Goal: Transaction & Acquisition: Purchase product/service

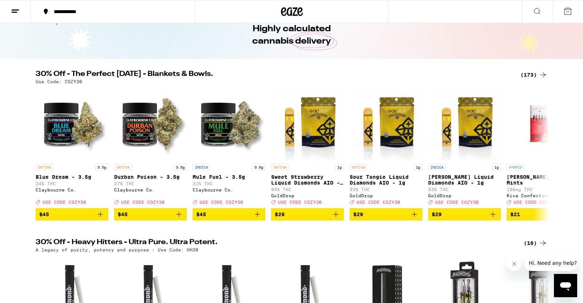
scroll to position [37, 0]
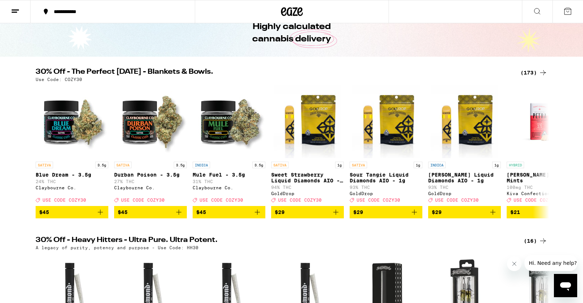
click at [535, 71] on div "(173)" at bounding box center [533, 72] width 27 height 9
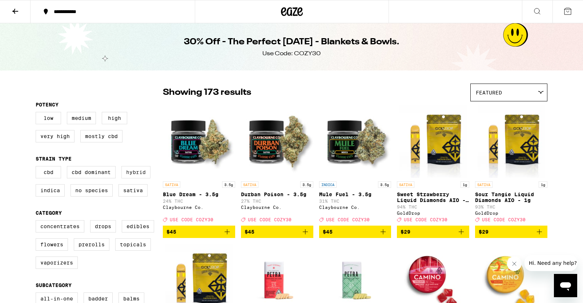
click at [136, 176] on label "Hybrid" at bounding box center [135, 172] width 29 height 12
click at [37, 168] on input "Hybrid" at bounding box center [37, 167] width 0 height 0
checkbox input "true"
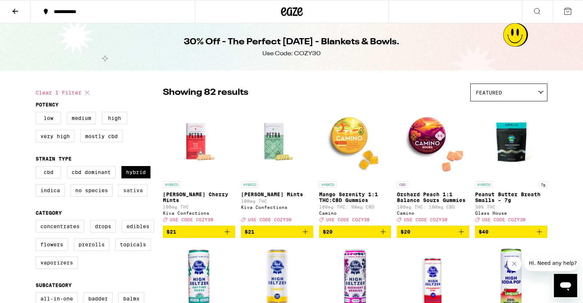
click at [137, 196] on label "Sativa" at bounding box center [132, 190] width 29 height 12
click at [37, 168] on input "Sativa" at bounding box center [37, 167] width 0 height 0
checkbox input "true"
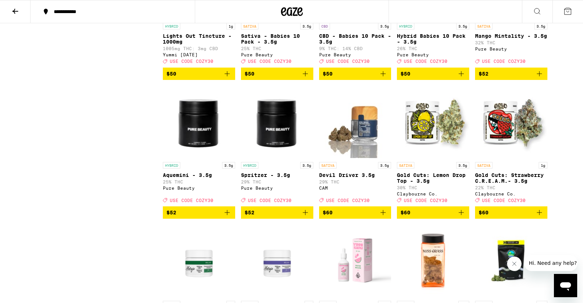
scroll to position [2938, 0]
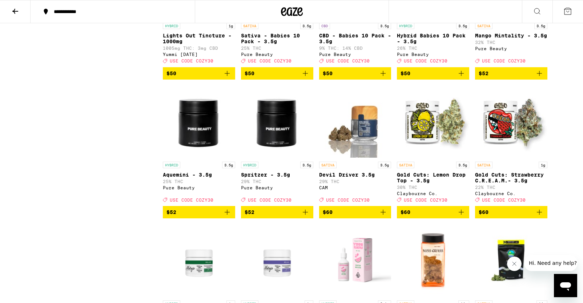
click at [403, 76] on span "$50" at bounding box center [406, 74] width 10 height 6
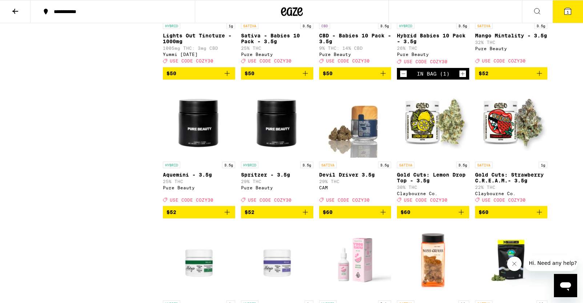
click at [289, 78] on span "$50" at bounding box center [277, 73] width 65 height 9
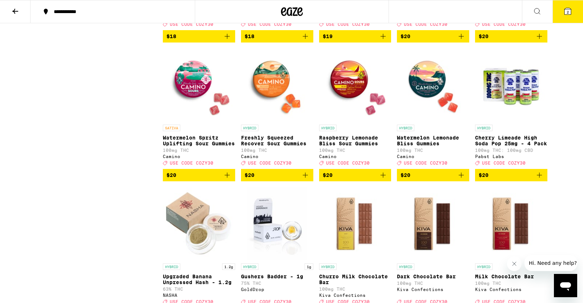
scroll to position [1724, 0]
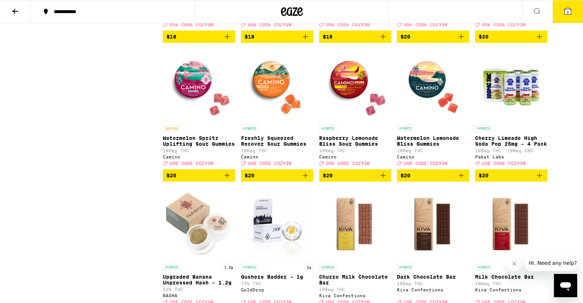
click at [491, 180] on span "$20" at bounding box center [511, 175] width 65 height 9
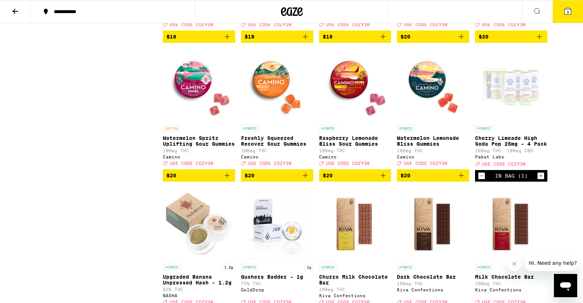
click at [498, 147] on p "Cherry Limeade High Soda Pop 25mg - 4 Pack" at bounding box center [511, 141] width 72 height 12
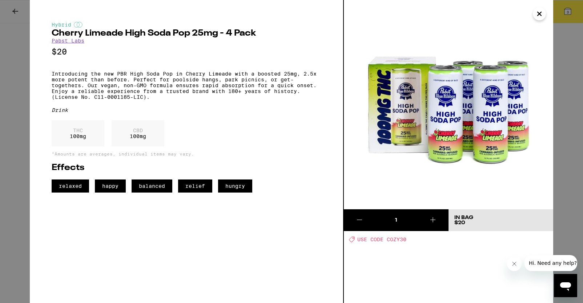
click at [558, 103] on div "Hybrid Cherry Limeade High Soda Pop 25mg - 4 Pack Pabst Labs $20 Introducing th…" at bounding box center [291, 151] width 583 height 303
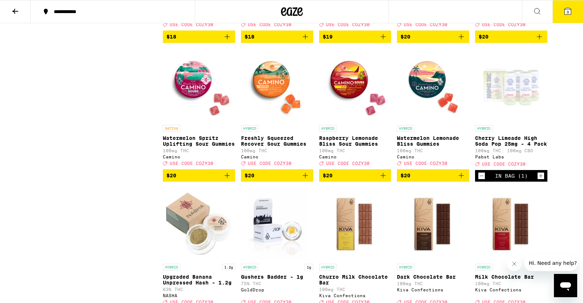
click at [561, 9] on button "3" at bounding box center [567, 11] width 31 height 23
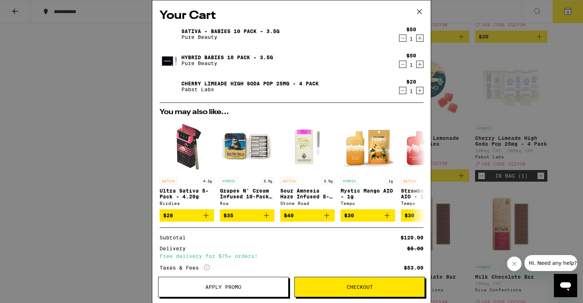
click at [401, 66] on icon "Decrement" at bounding box center [402, 64] width 7 height 9
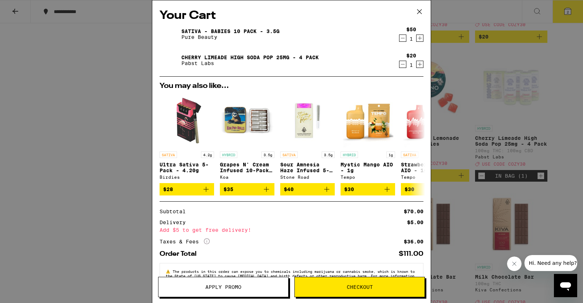
scroll to position [25, 0]
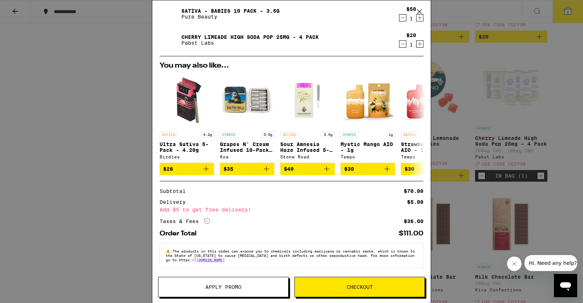
click at [218, 290] on span "Apply Promo" at bounding box center [223, 287] width 36 height 5
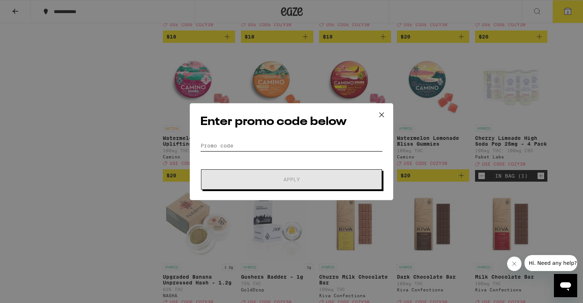
click at [265, 144] on input "Promo Code" at bounding box center [291, 145] width 182 height 11
type input "d"
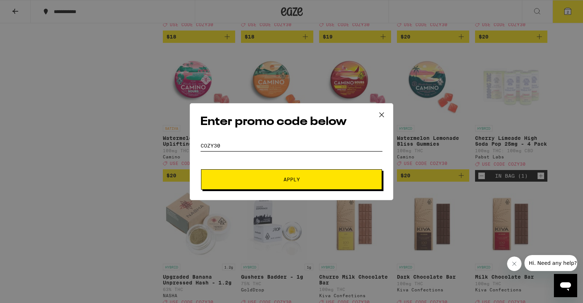
type input "COZY30"
click at [201, 169] on button "Apply" at bounding box center [291, 179] width 181 height 20
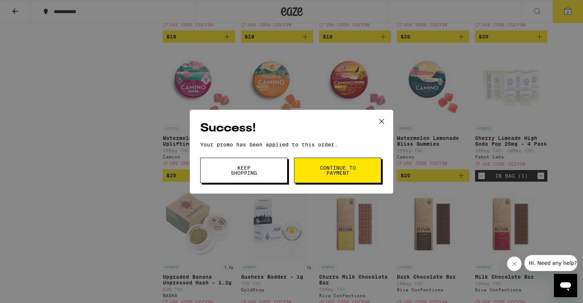
click at [266, 176] on button "Keep Shopping" at bounding box center [243, 170] width 87 height 25
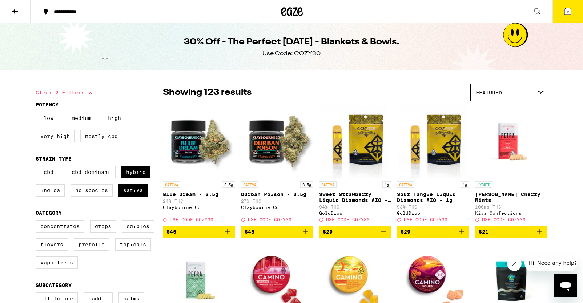
click at [17, 10] on icon at bounding box center [15, 11] width 9 height 9
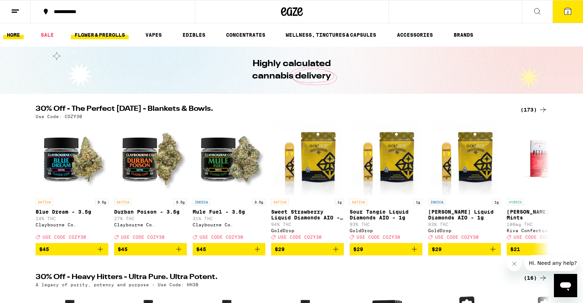
click at [113, 35] on link "FLOWER & PREROLLS" at bounding box center [100, 35] width 58 height 9
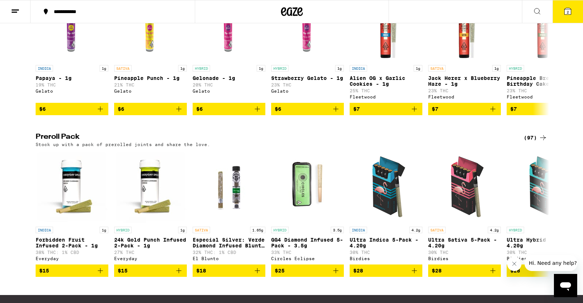
scroll to position [479, 0]
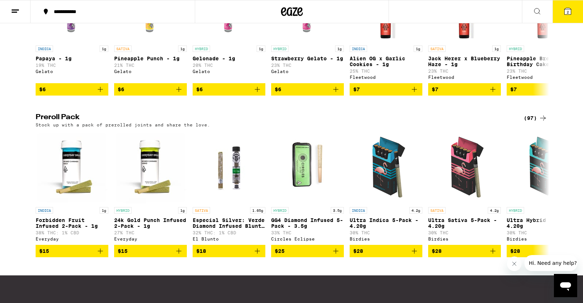
click at [538, 122] on div "(97)" at bounding box center [536, 118] width 24 height 9
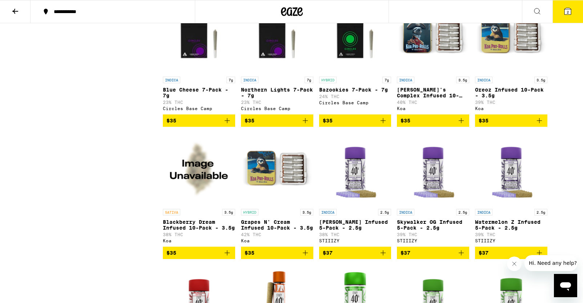
scroll to position [772, 0]
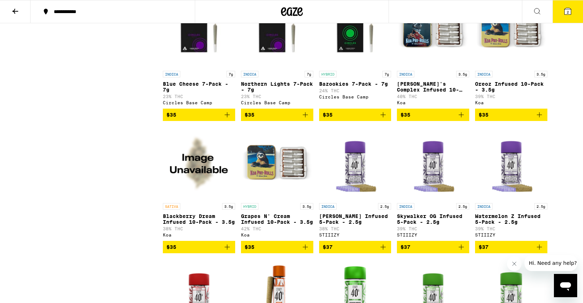
click at [260, 252] on span "$35" at bounding box center [277, 247] width 65 height 9
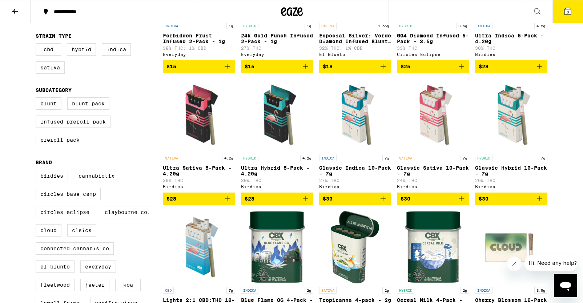
scroll to position [154, 0]
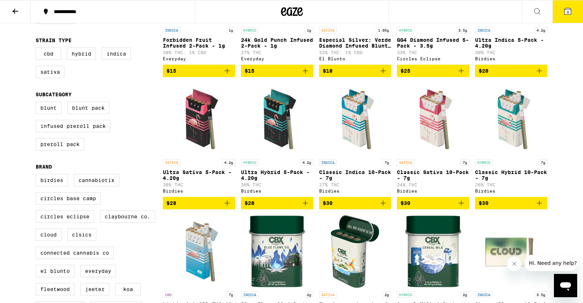
click at [564, 14] on icon at bounding box center [567, 11] width 9 height 9
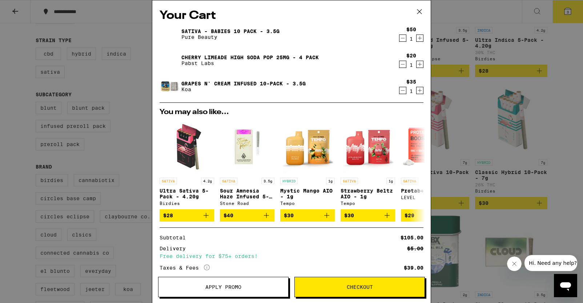
click at [402, 40] on icon "Decrement" at bounding box center [402, 38] width 7 height 9
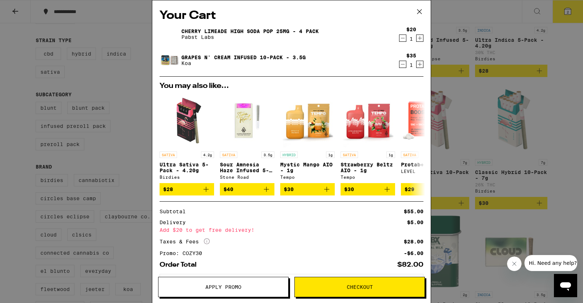
click at [560, 63] on div "Your Cart Cherry Limeade High Soda Pop 25mg - 4 Pack Pabst Labs $20 1 Grapes N'…" at bounding box center [291, 151] width 583 height 303
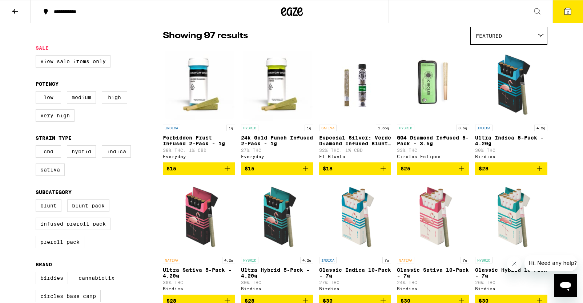
scroll to position [51, 0]
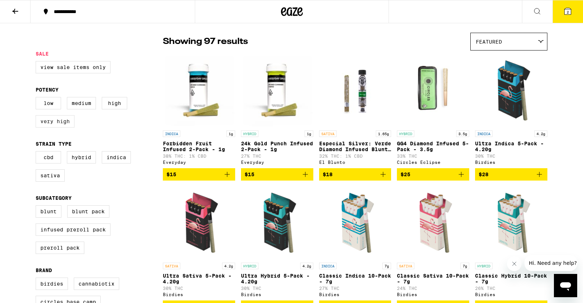
click at [56, 127] on label "Very High" at bounding box center [55, 121] width 39 height 12
click at [37, 98] on input "Very High" at bounding box center [37, 98] width 0 height 0
checkbox input "true"
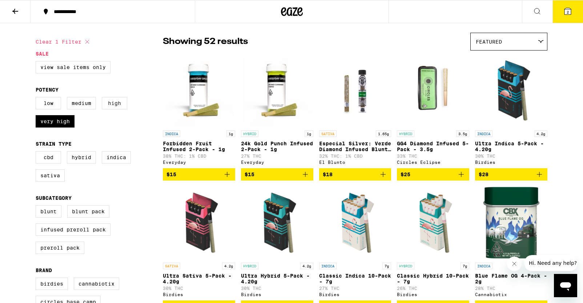
click at [112, 104] on label "High" at bounding box center [114, 103] width 25 height 12
click at [37, 98] on input "High" at bounding box center [37, 98] width 0 height 0
checkbox input "true"
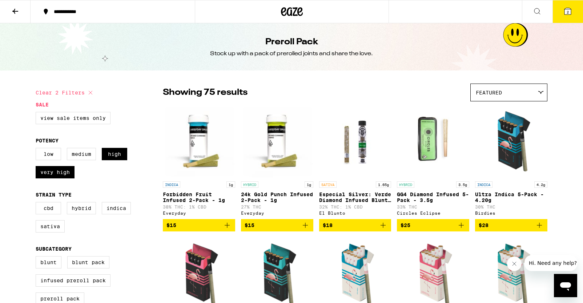
scroll to position [13, 0]
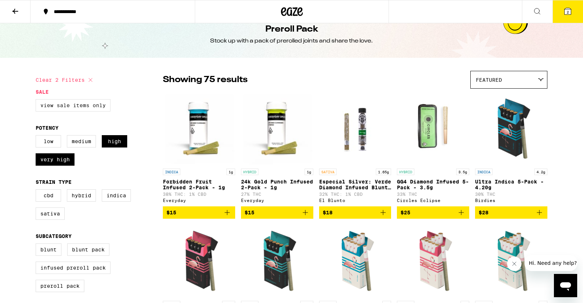
click at [97, 102] on label "View Sale Items Only" at bounding box center [73, 105] width 75 height 12
click at [37, 101] on input "View Sale Items Only" at bounding box center [37, 100] width 0 height 0
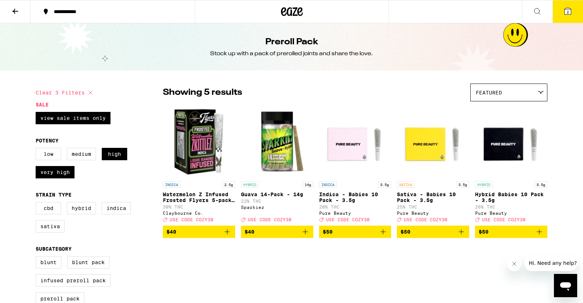
click at [565, 16] on button "2" at bounding box center [567, 11] width 31 height 23
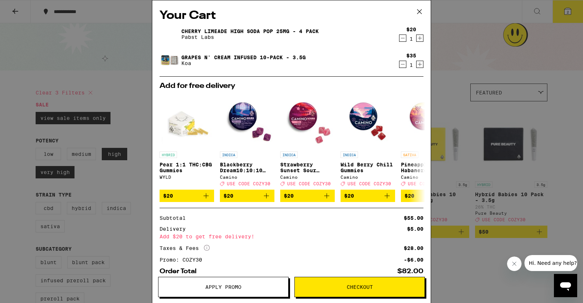
click at [422, 15] on icon at bounding box center [419, 11] width 11 height 11
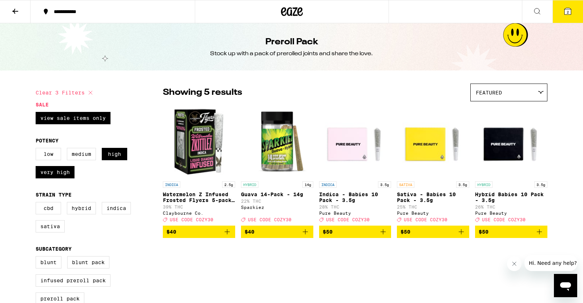
click at [571, 18] on button "2" at bounding box center [567, 11] width 31 height 23
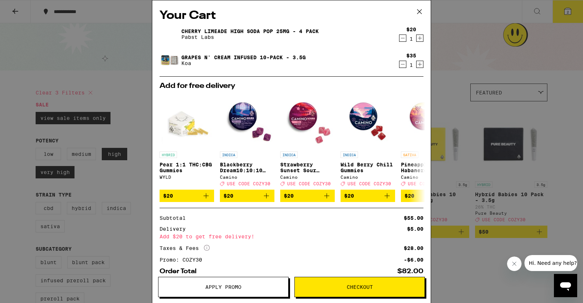
click at [418, 12] on icon at bounding box center [419, 11] width 4 height 4
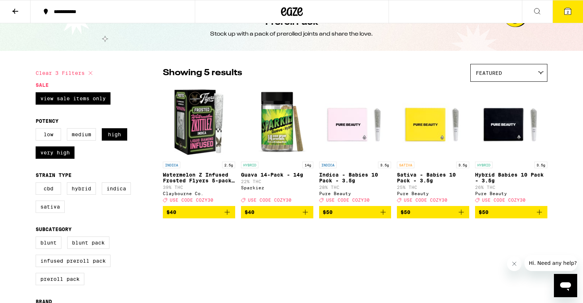
scroll to position [25, 0]
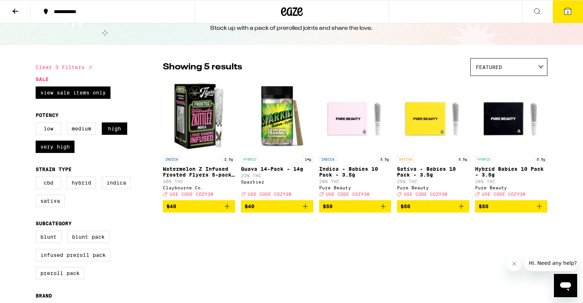
click at [500, 211] on span "$50" at bounding box center [511, 206] width 65 height 9
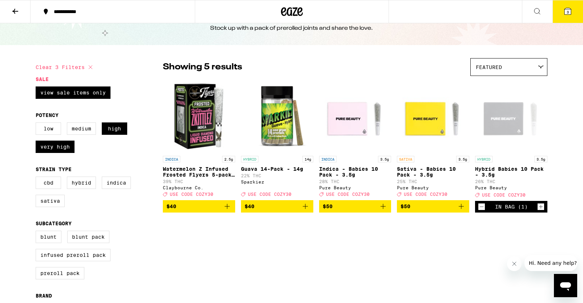
click at [566, 8] on icon at bounding box center [567, 11] width 9 height 9
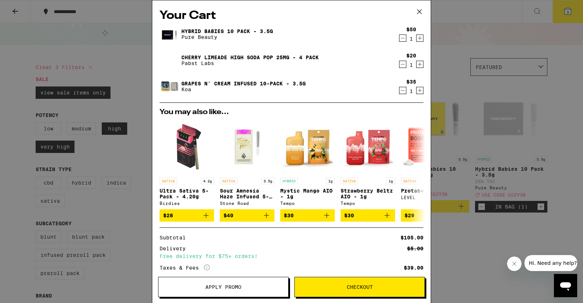
click at [418, 12] on icon at bounding box center [419, 11] width 11 height 11
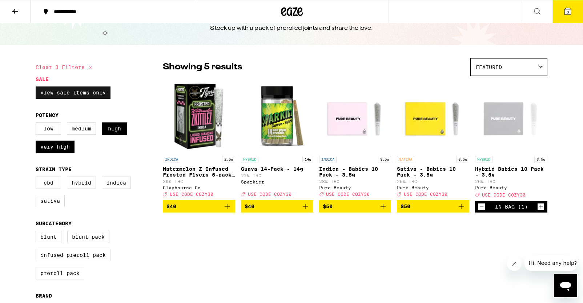
click at [86, 92] on label "View Sale Items Only" at bounding box center [73, 93] width 75 height 12
click at [37, 88] on input "View Sale Items Only" at bounding box center [37, 88] width 0 height 0
checkbox input "false"
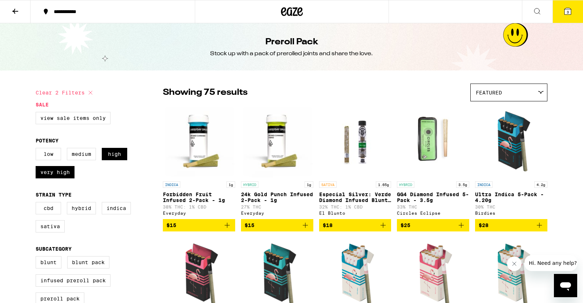
click at [16, 12] on icon at bounding box center [15, 11] width 9 height 9
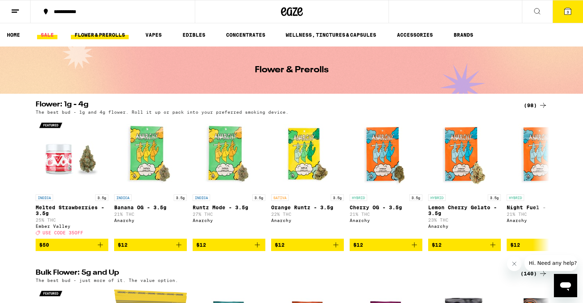
click at [44, 35] on link "SALE" at bounding box center [47, 35] width 20 height 9
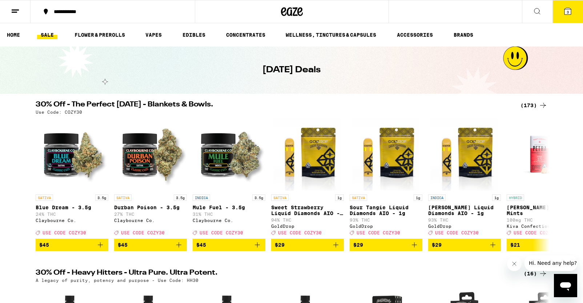
click at [535, 105] on div "(173)" at bounding box center [533, 105] width 27 height 9
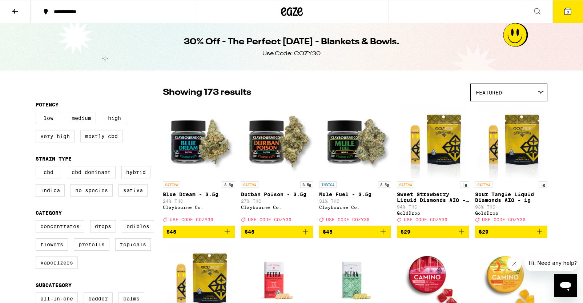
click at [567, 13] on span "3" at bounding box center [568, 12] width 2 height 4
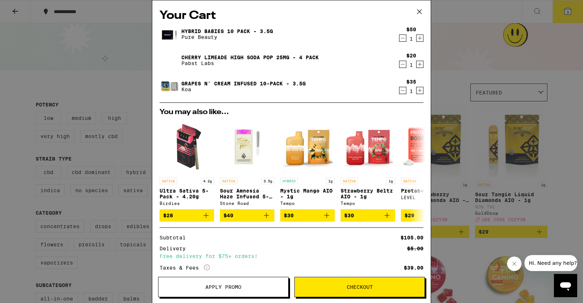
click at [401, 92] on icon "Decrement" at bounding box center [402, 90] width 7 height 9
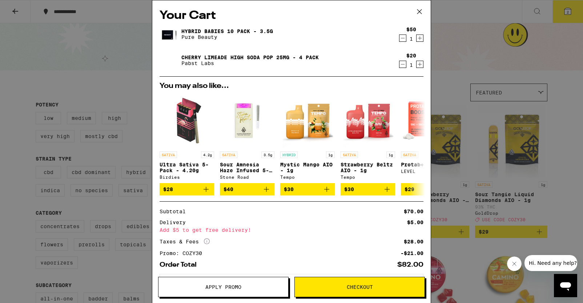
click at [109, 115] on div "Your Cart Hybrid Babies 10 Pack - 3.5g Pure Beauty $50 1 Cherry Limeade High So…" at bounding box center [291, 151] width 583 height 303
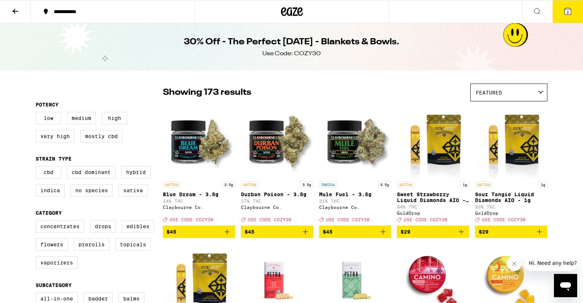
click at [19, 7] on icon at bounding box center [15, 11] width 9 height 9
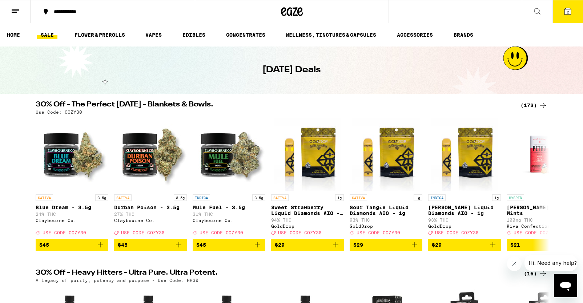
click at [531, 105] on div "(173)" at bounding box center [533, 105] width 27 height 9
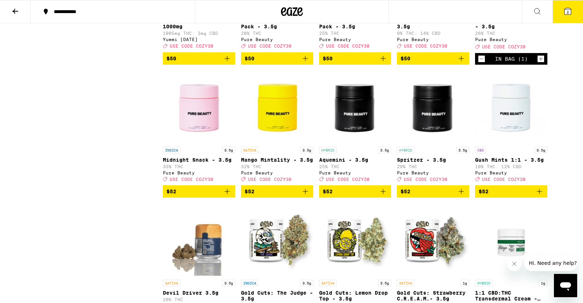
scroll to position [4055, 0]
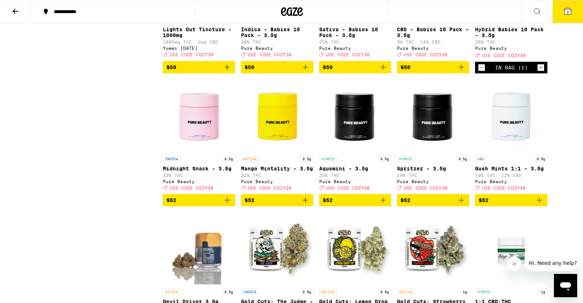
click at [353, 72] on span "$50" at bounding box center [355, 67] width 65 height 9
click at [567, 12] on span "3" at bounding box center [568, 12] width 2 height 4
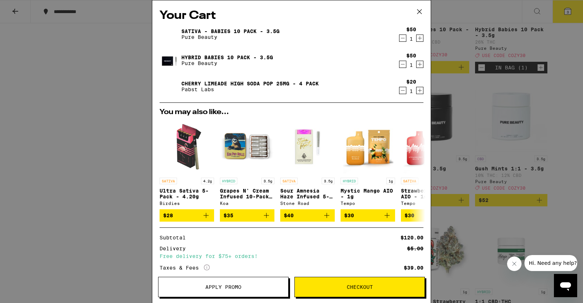
click at [550, 160] on div "Your Cart Sativa - Babies 10 Pack - 3.5g Pure Beauty $50 1 Hybrid Babies 10 Pac…" at bounding box center [291, 151] width 583 height 303
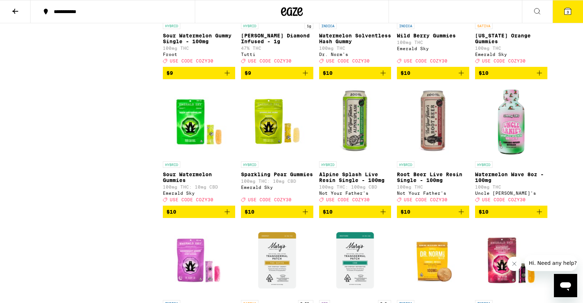
scroll to position [1132, 0]
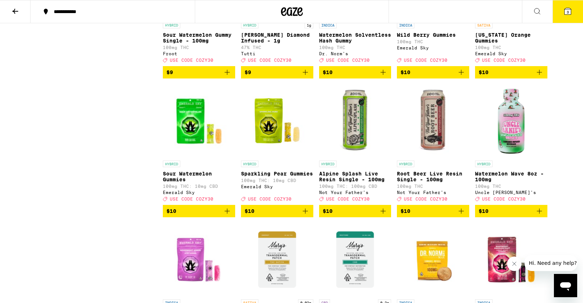
click at [418, 216] on span "$10" at bounding box center [433, 211] width 65 height 9
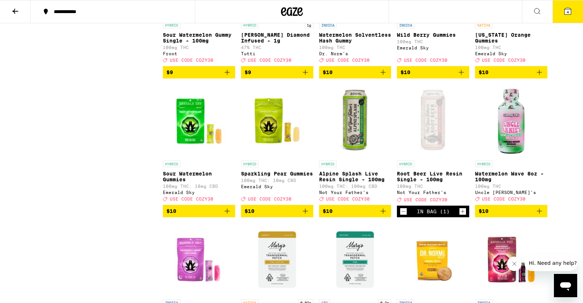
click at [574, 10] on button "4" at bounding box center [567, 11] width 31 height 23
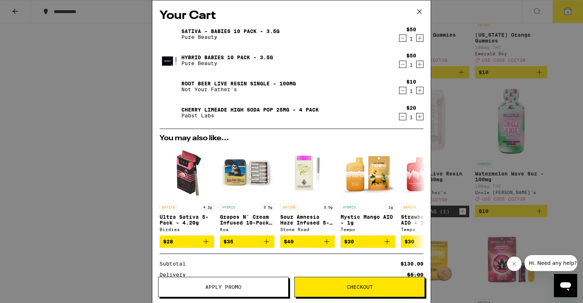
click at [401, 119] on icon "Decrement" at bounding box center [402, 116] width 7 height 9
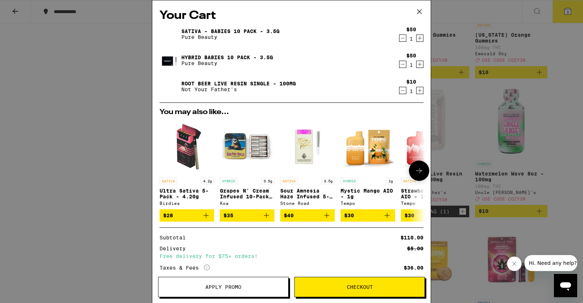
scroll to position [62, 0]
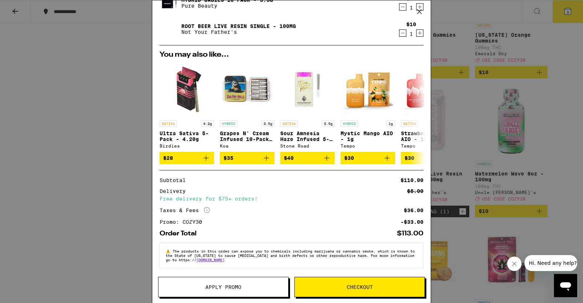
click at [336, 293] on button "Checkout" at bounding box center [359, 287] width 130 height 20
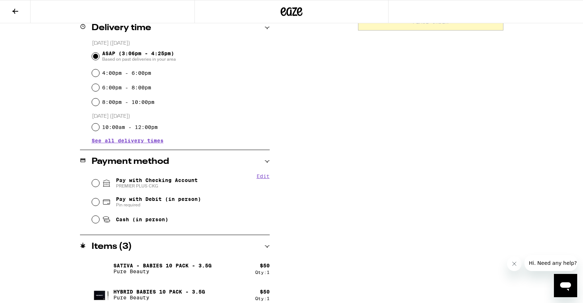
scroll to position [189, 0]
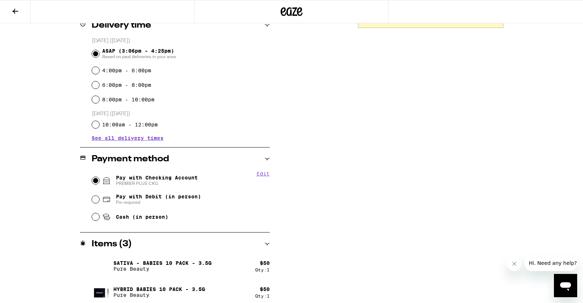
click at [96, 179] on input "Pay with Checking Account PREMIER PLUS CKG" at bounding box center [95, 180] width 7 height 7
radio input "true"
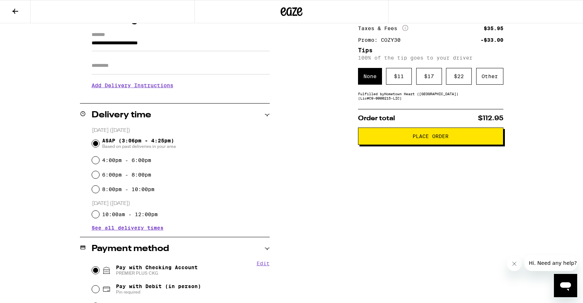
scroll to position [0, 0]
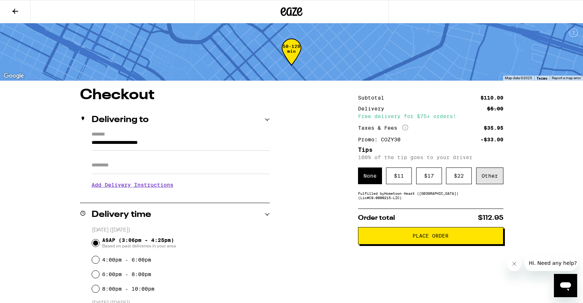
click at [484, 181] on div "Other" at bounding box center [489, 176] width 27 height 17
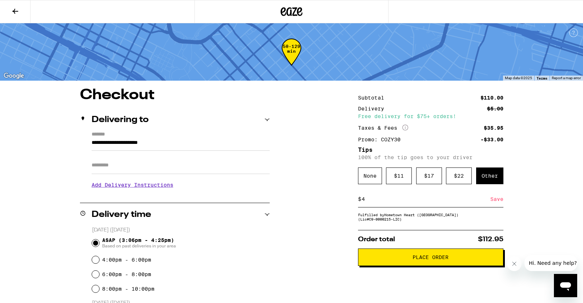
type input "4"
click at [495, 200] on div "Save" at bounding box center [496, 199] width 13 height 16
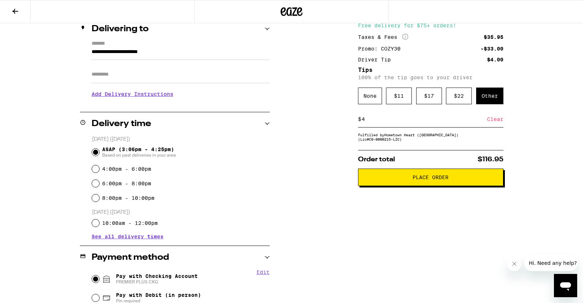
scroll to position [63, 0]
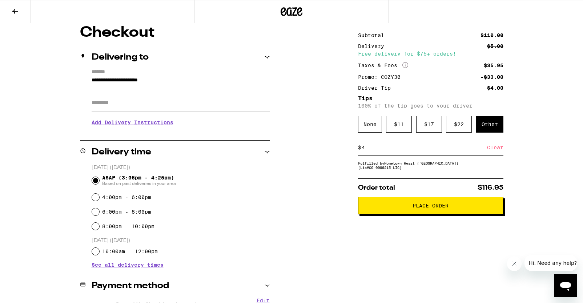
click at [473, 208] on span "Place Order" at bounding box center [430, 205] width 133 height 5
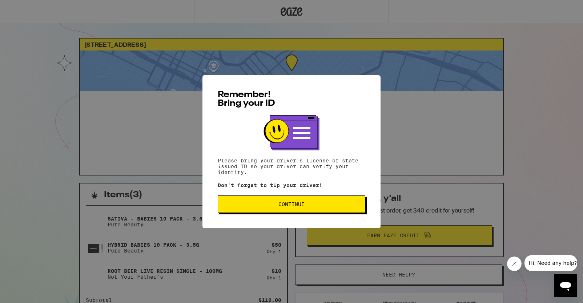
click at [301, 205] on span "Continue" at bounding box center [291, 204] width 26 height 5
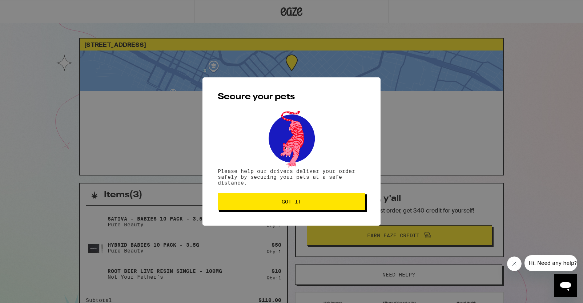
click at [301, 204] on span "Got it" at bounding box center [292, 201] width 20 height 5
